Goal: Task Accomplishment & Management: Manage account settings

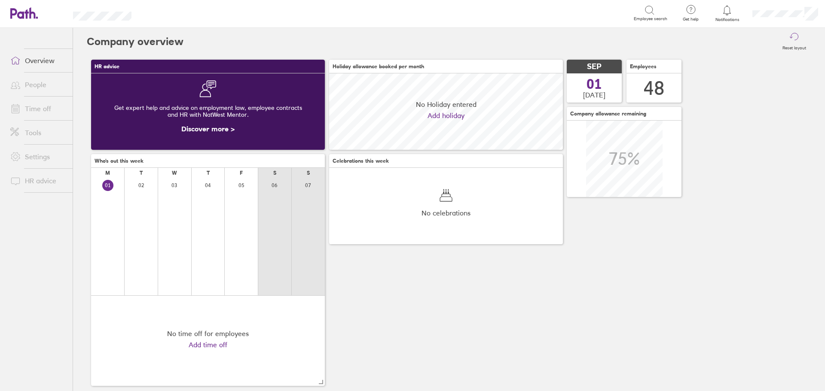
scroll to position [76, 234]
click at [434, 332] on div "HR advice Get expert help and advice on employment law, employee contracts and …" at bounding box center [449, 222] width 724 height 335
click at [29, 107] on link "Time off" at bounding box center [37, 108] width 69 height 17
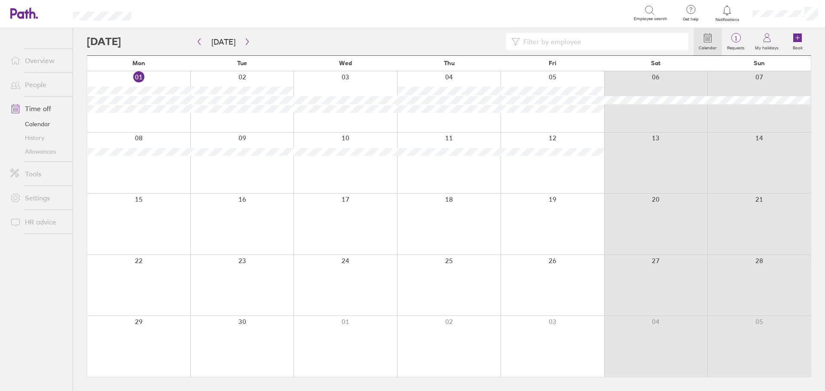
click at [419, 42] on div at bounding box center [390, 41] width 607 height 17
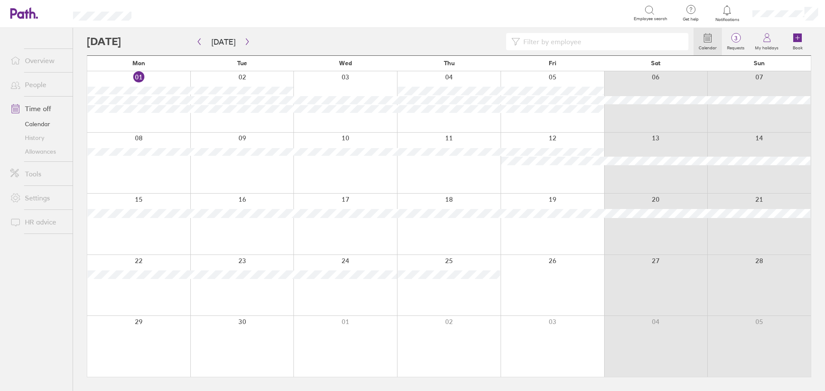
click at [36, 60] on link "Overview" at bounding box center [37, 60] width 69 height 17
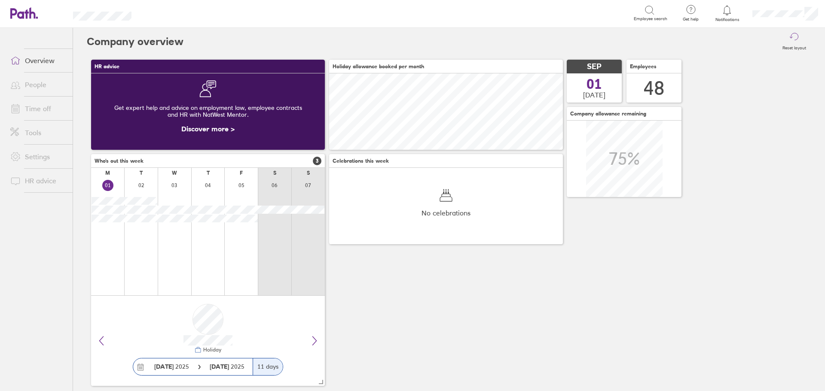
scroll to position [76, 234]
click at [650, 275] on div "HR advice Get expert help and advice on employment law, employee contracts and …" at bounding box center [449, 222] width 724 height 335
click at [38, 110] on link "Time off" at bounding box center [37, 108] width 69 height 17
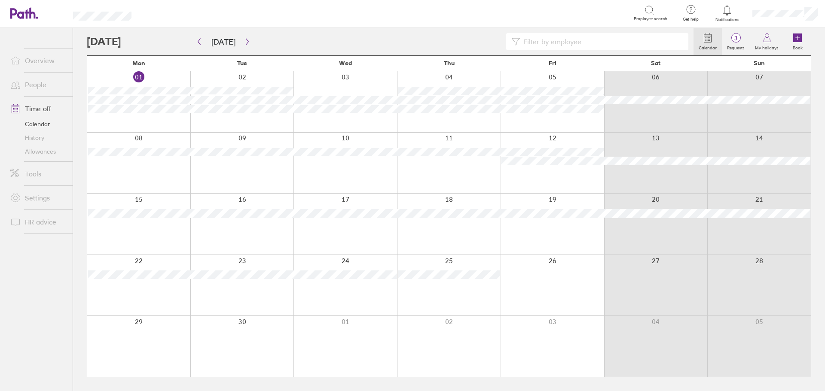
click at [408, 39] on div at bounding box center [390, 41] width 607 height 17
click at [35, 151] on link "Allowances" at bounding box center [37, 152] width 69 height 14
